Goal: Task Accomplishment & Management: Use online tool/utility

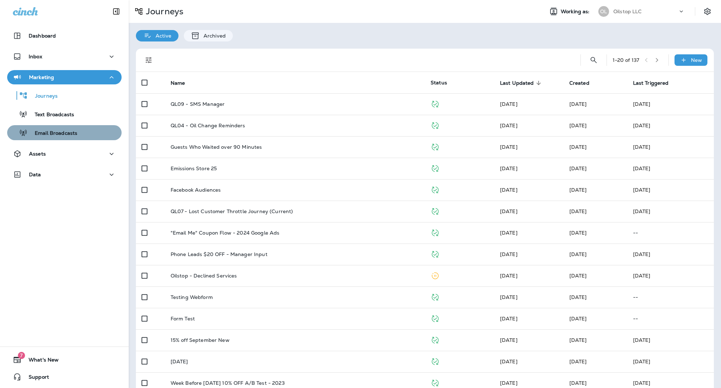
click at [70, 134] on p "Email Broadcasts" at bounding box center [53, 133] width 50 height 7
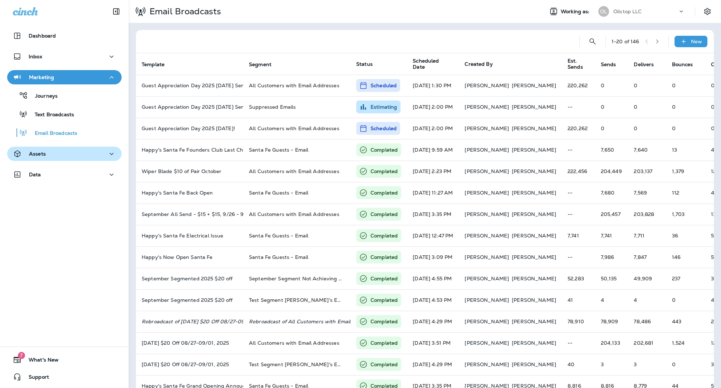
click at [55, 156] on div "Assets" at bounding box center [64, 154] width 103 height 9
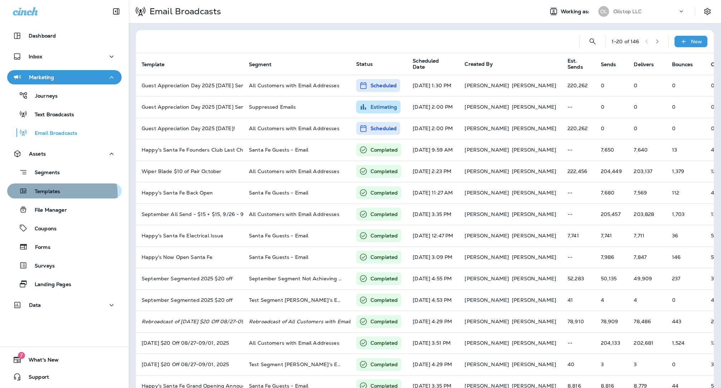
click at [53, 195] on p "Templates" at bounding box center [44, 192] width 33 height 7
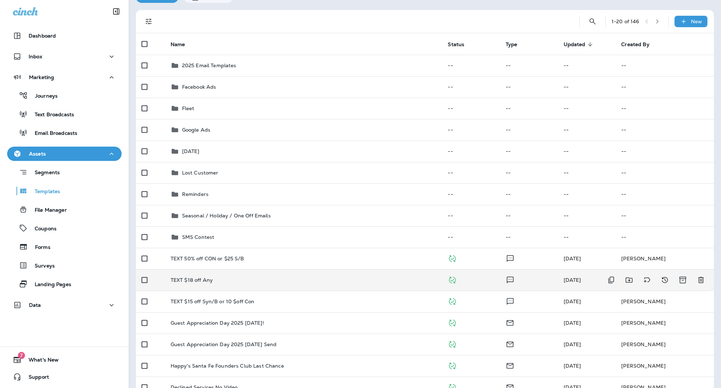
scroll to position [60, 0]
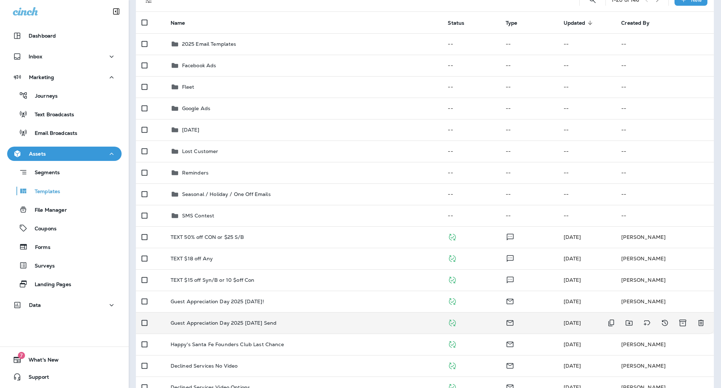
click at [299, 320] on div "Guest Appreciation Day 2025 [DATE] Send" at bounding box center [304, 323] width 266 height 6
